Goal: Entertainment & Leisure: Consume media (video, audio)

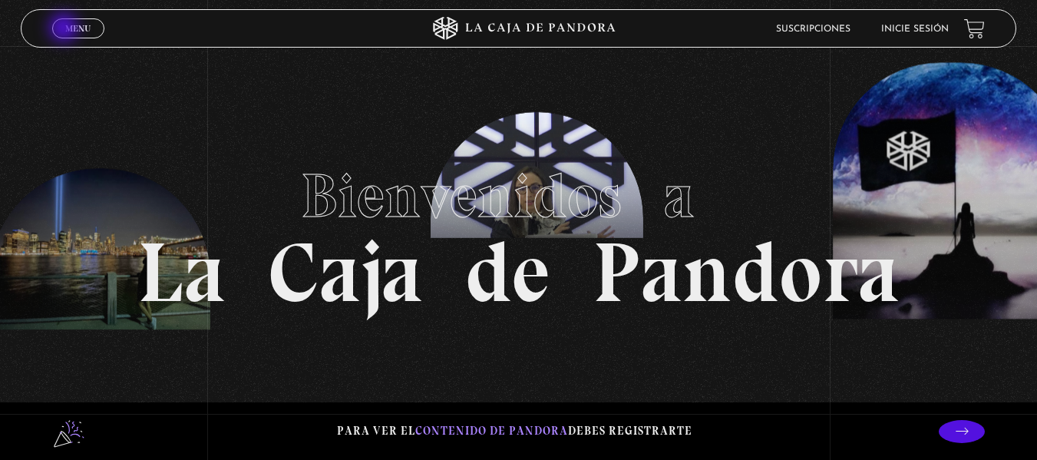
click at [65, 29] on span "Menu" at bounding box center [77, 28] width 25 height 9
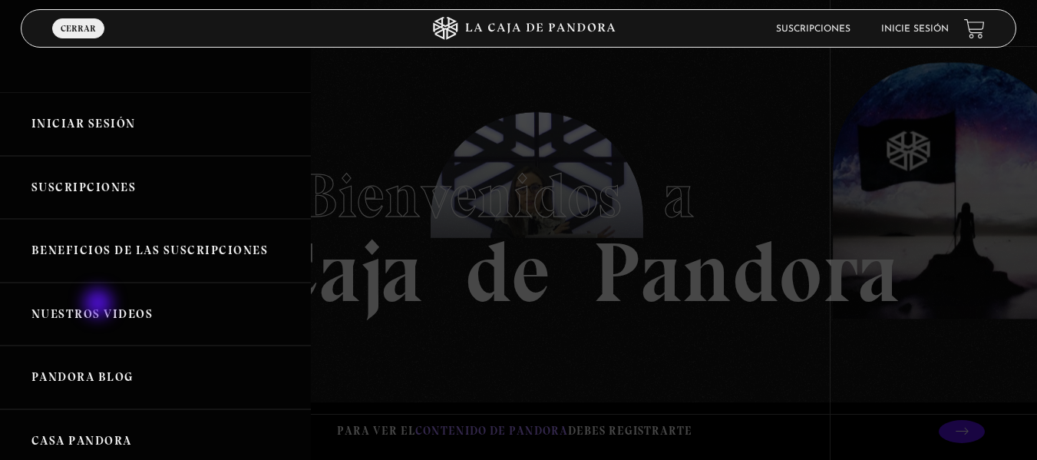
click at [100, 305] on link "Nuestros Videos" at bounding box center [155, 314] width 311 height 64
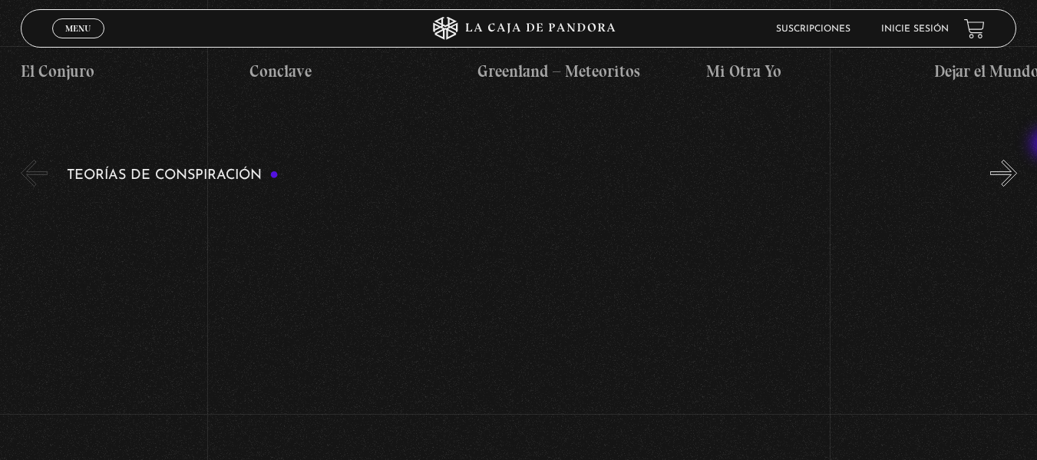
scroll to position [2456, 0]
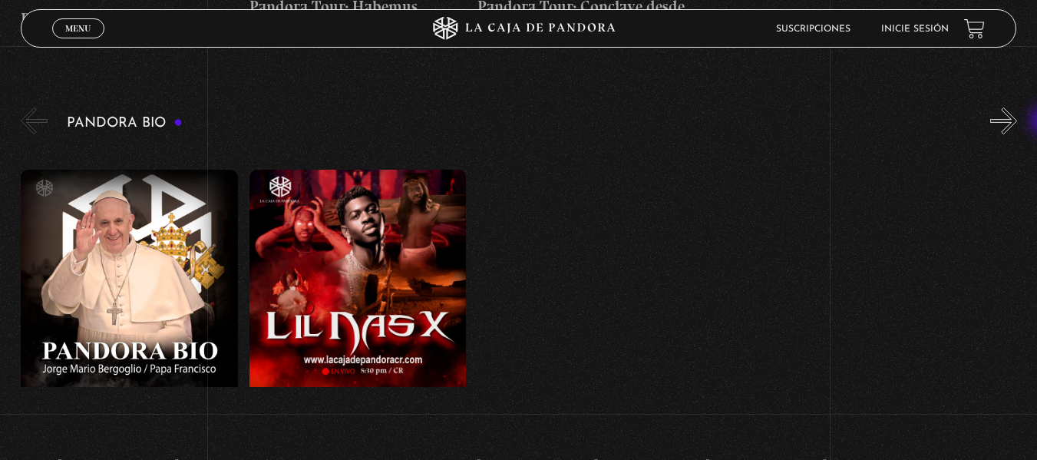
drag, startPoint x: 1042, startPoint y: 24, endPoint x: 1048, endPoint y: 86, distance: 62.4
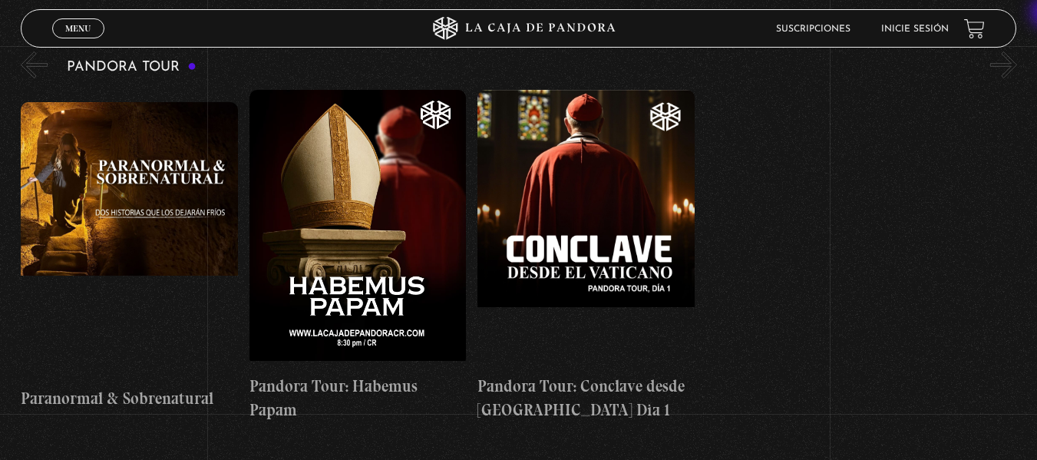
scroll to position [763, 0]
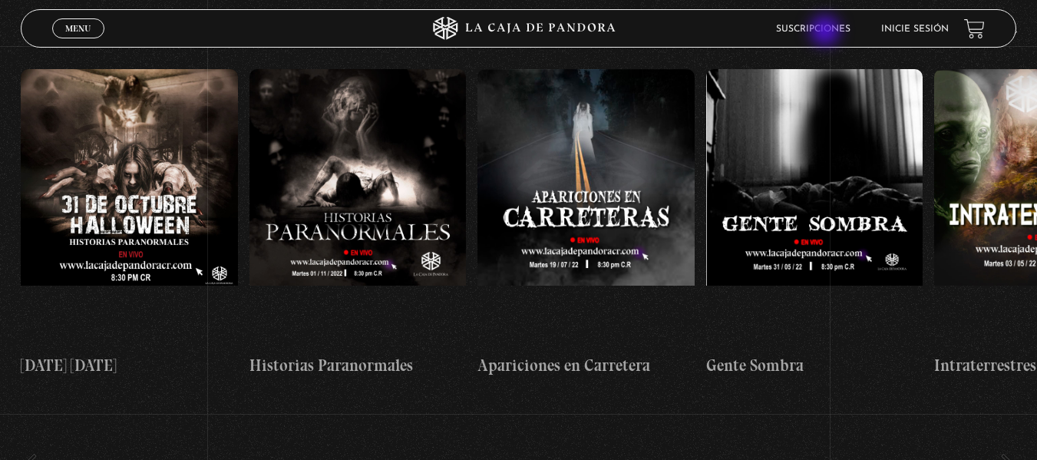
click at [827, 32] on link "Suscripciones" at bounding box center [813, 29] width 74 height 9
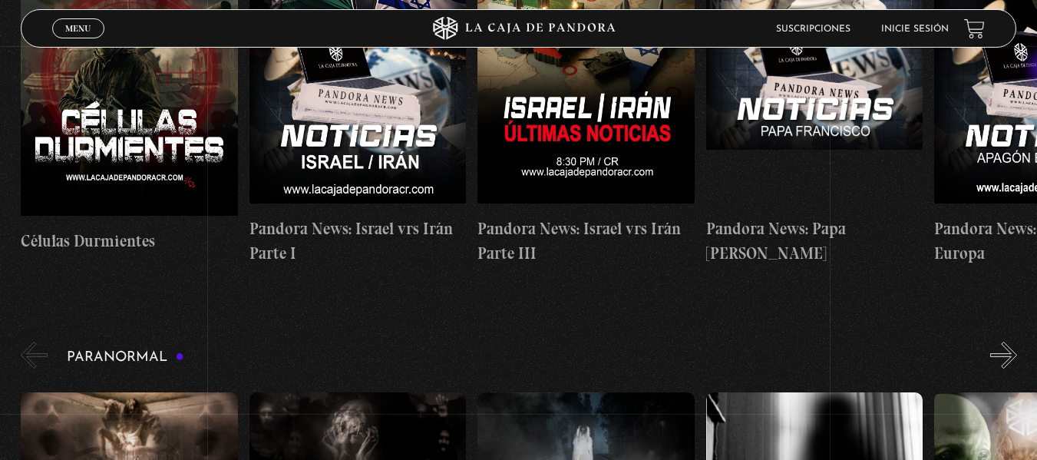
scroll to position [243, 0]
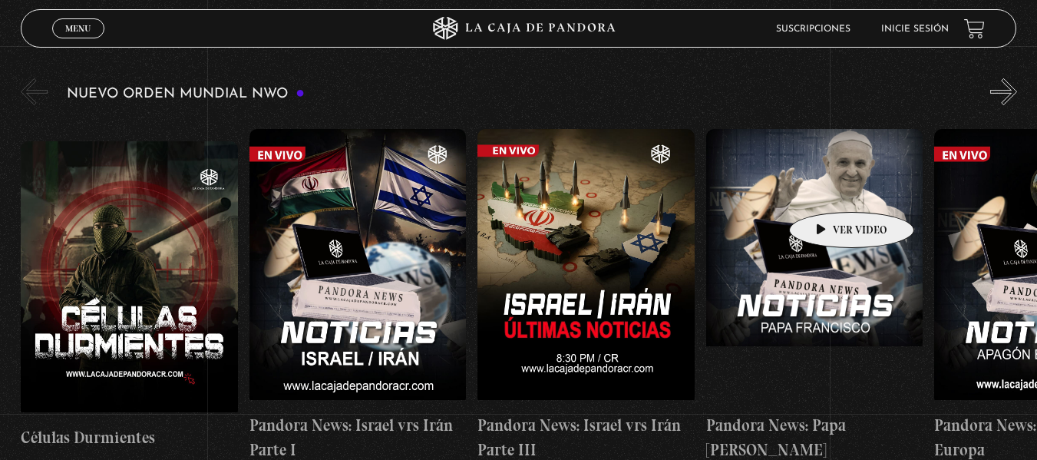
drag, startPoint x: 826, startPoint y: 191, endPoint x: 824, endPoint y: 205, distance: 14.0
click at [826, 193] on figure at bounding box center [814, 267] width 217 height 276
click at [801, 201] on figure at bounding box center [814, 267] width 217 height 276
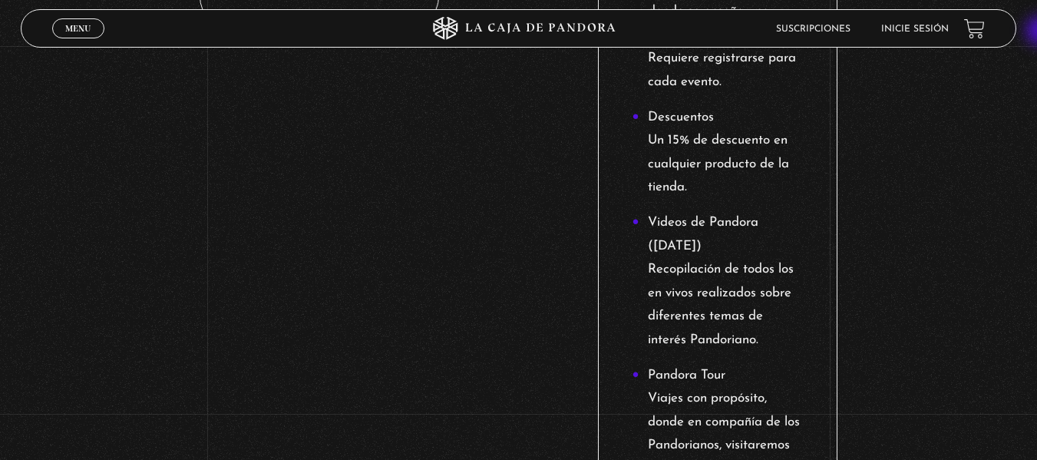
scroll to position [1868, 0]
